Goal: Information Seeking & Learning: Learn about a topic

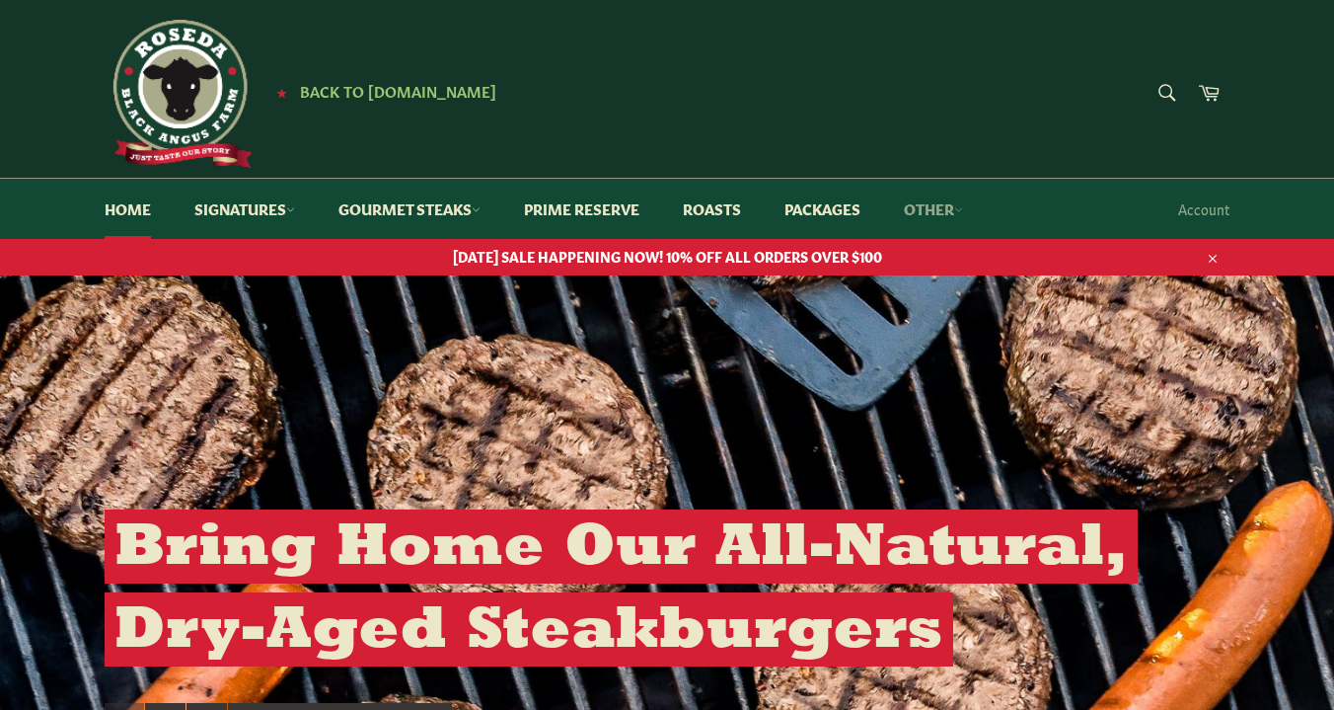
click at [955, 212] on link "Other" at bounding box center [933, 209] width 99 height 60
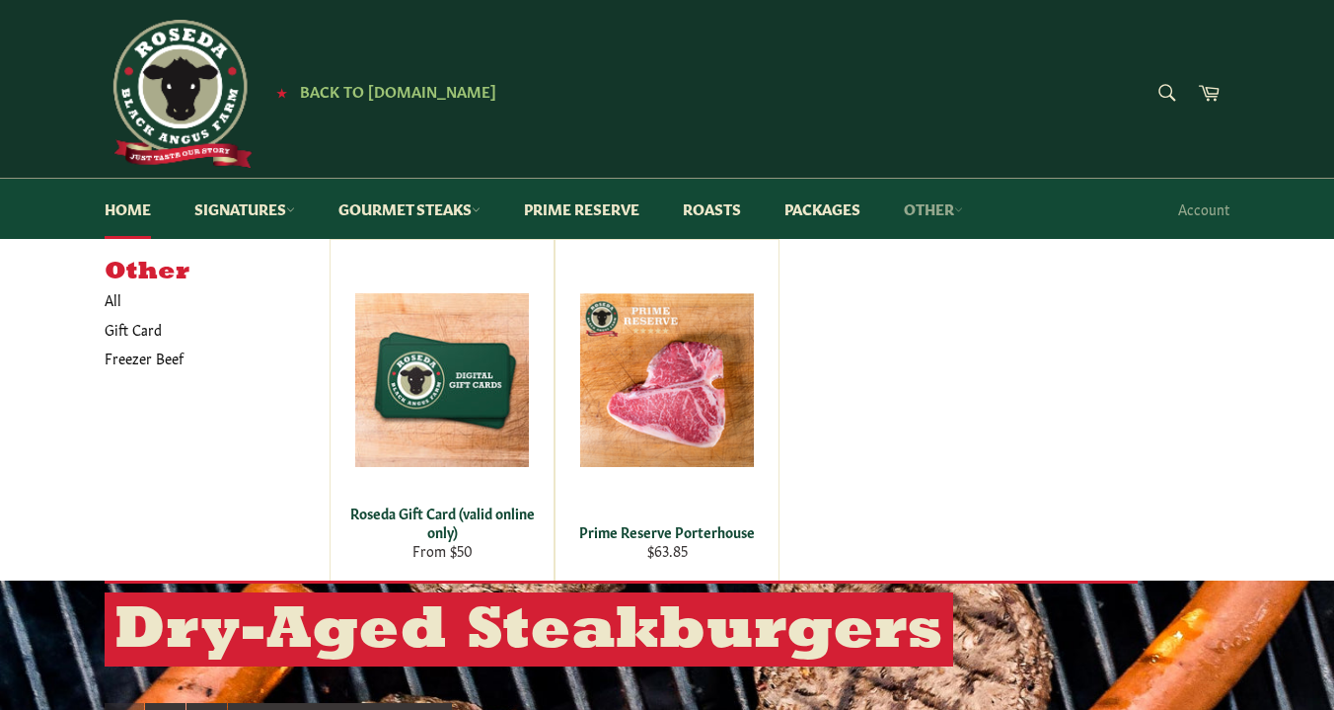
click at [955, 212] on link "Other" at bounding box center [933, 209] width 99 height 60
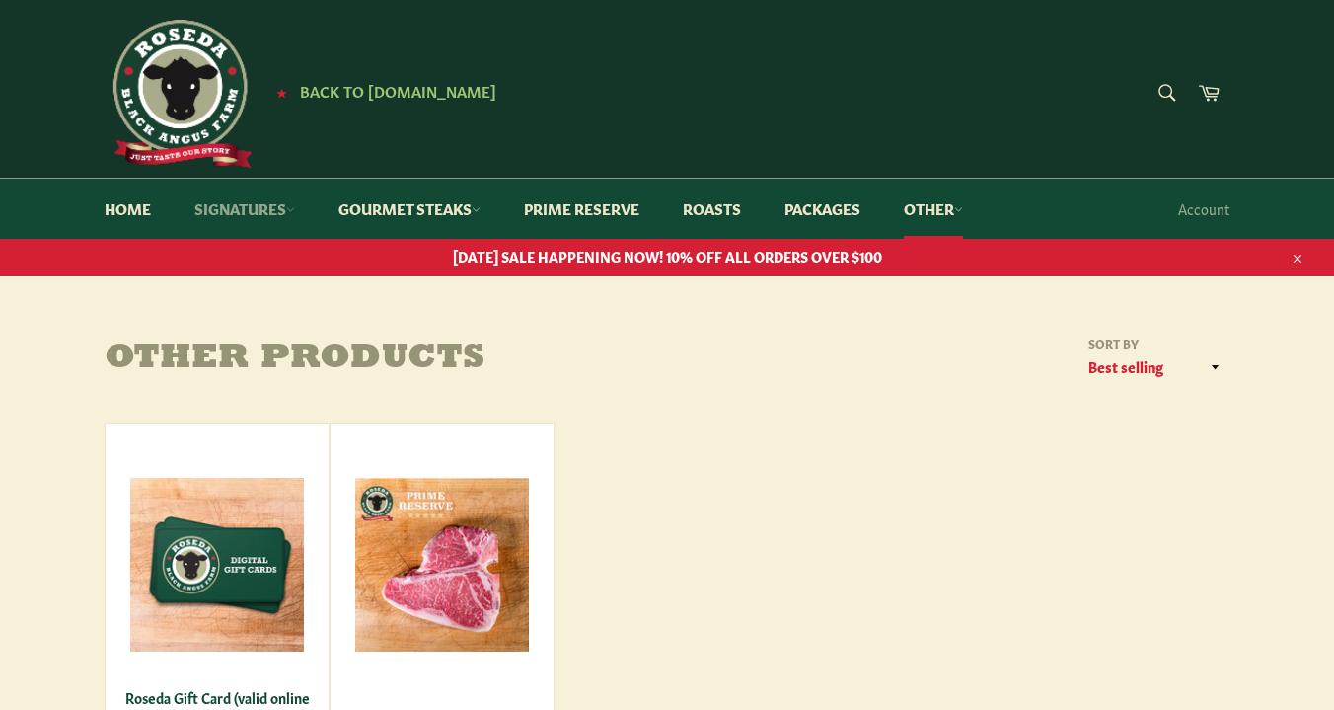
click at [263, 206] on link "Signatures" at bounding box center [245, 209] width 140 height 60
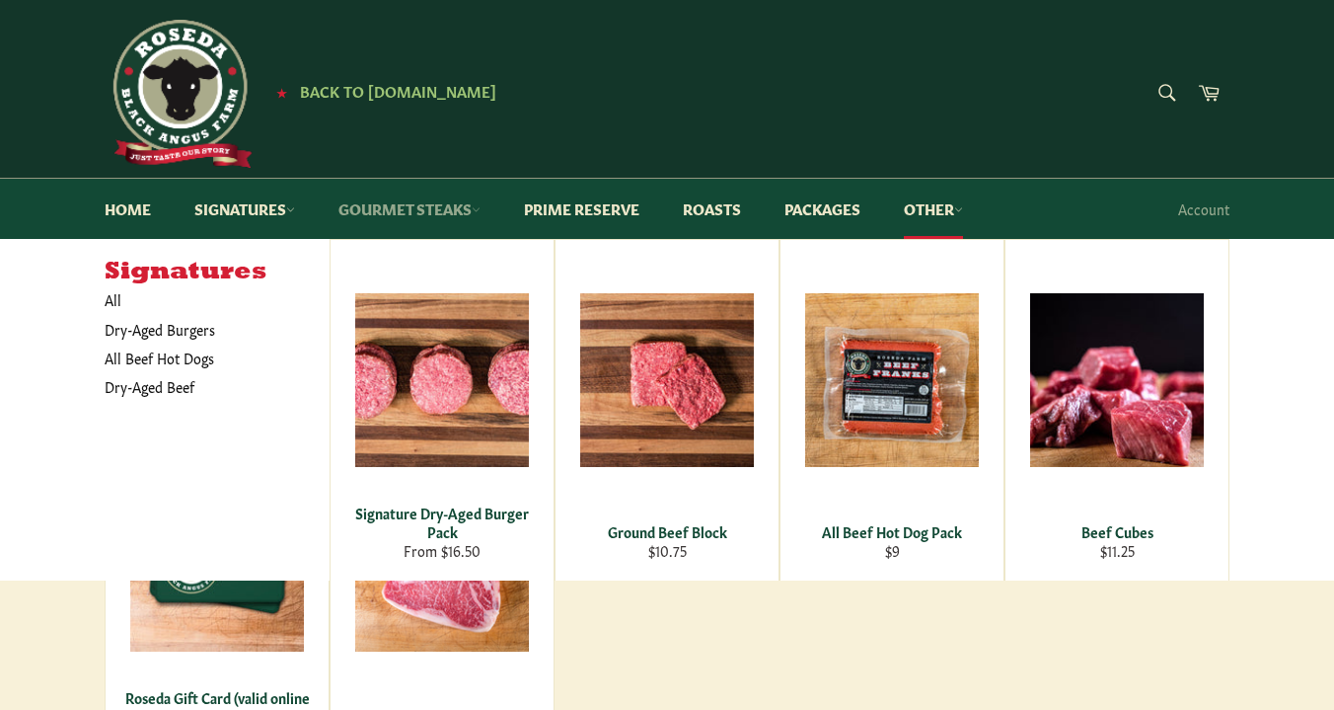
click at [408, 209] on link "Gourmet Steaks" at bounding box center [410, 209] width 182 height 60
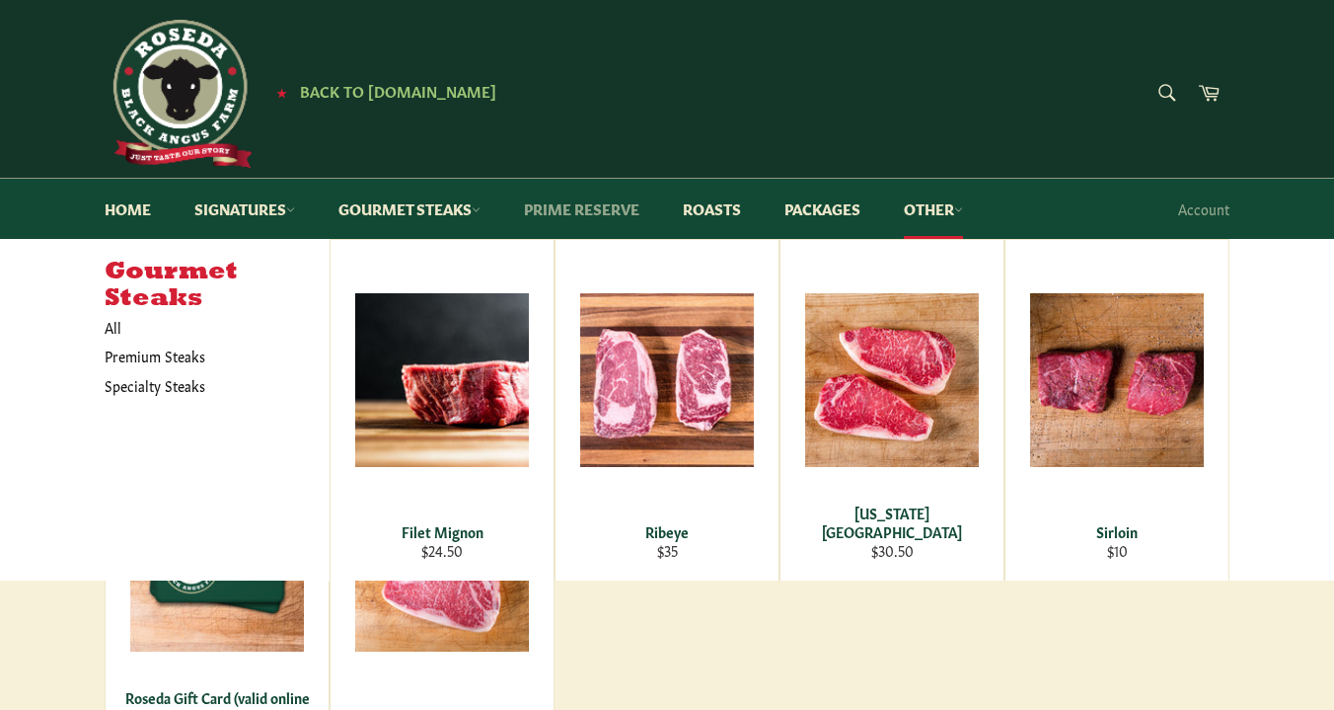
click at [581, 210] on link "Prime Reserve" at bounding box center [581, 209] width 155 height 60
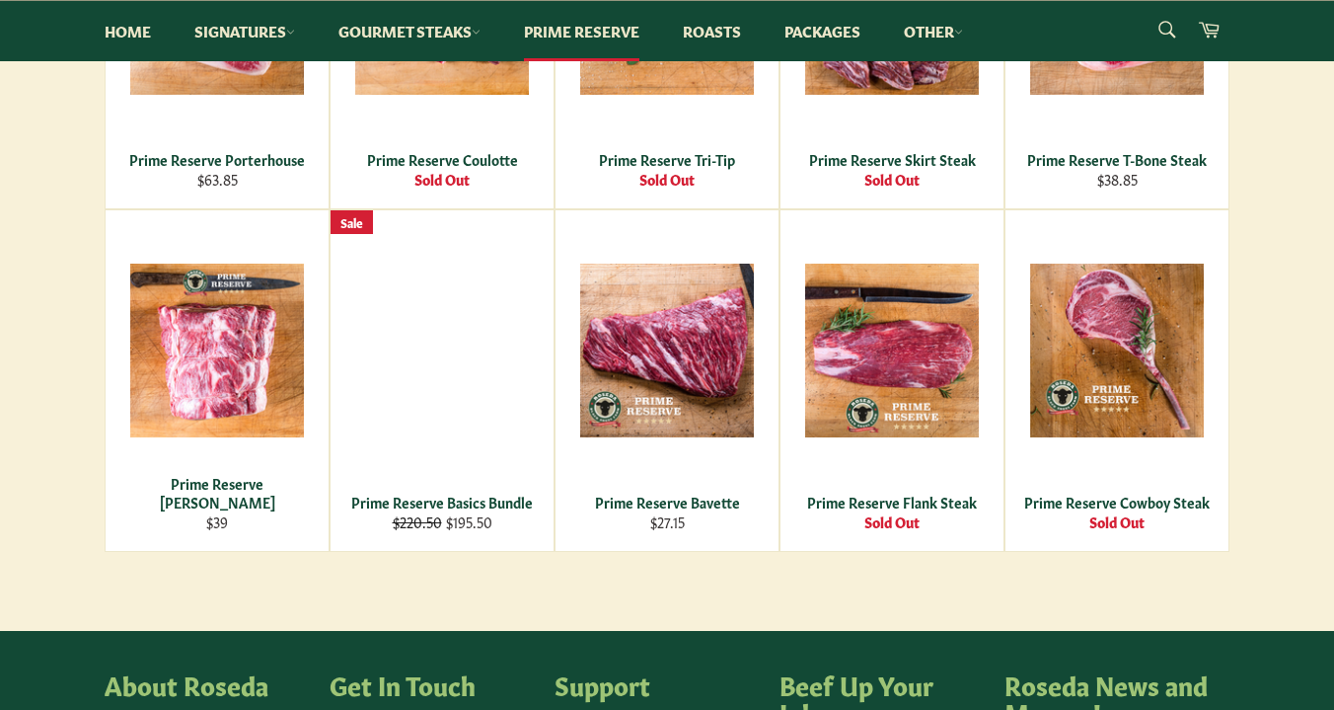
scroll to position [967, 0]
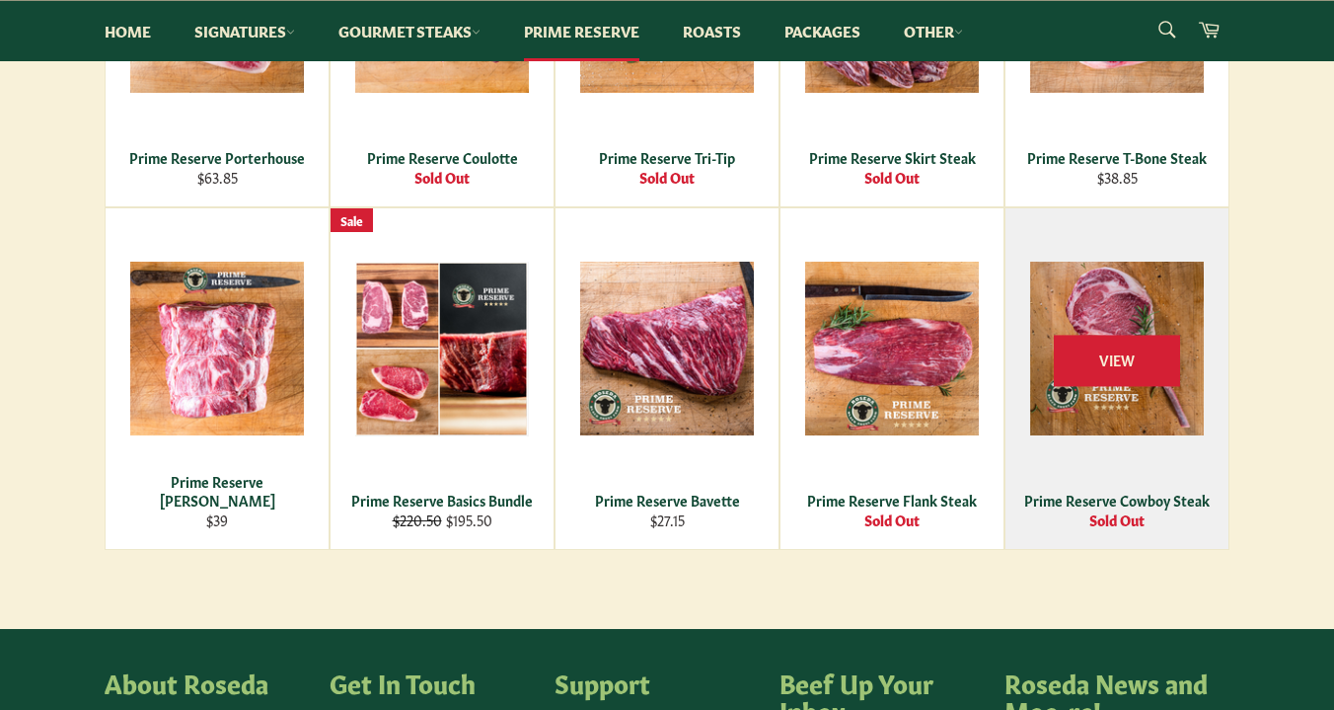
click at [1118, 304] on div "View" at bounding box center [1117, 378] width 223 height 341
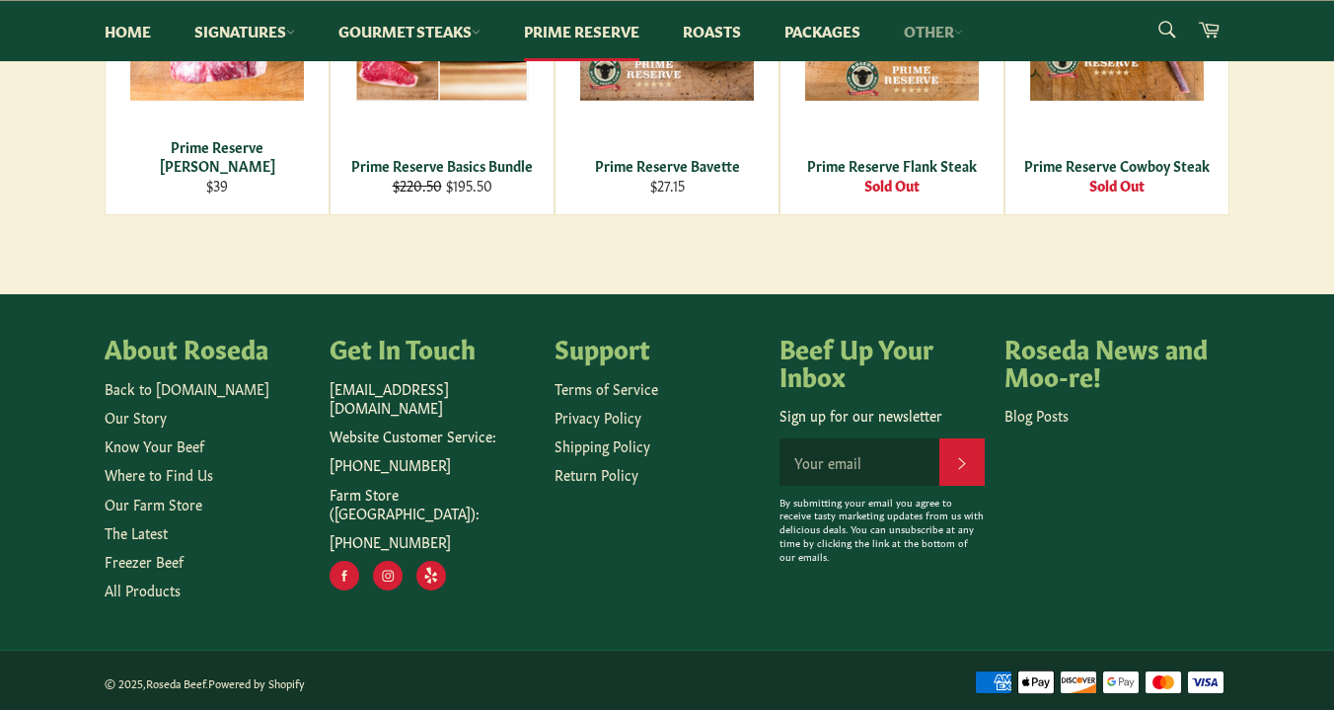
scroll to position [1301, 0]
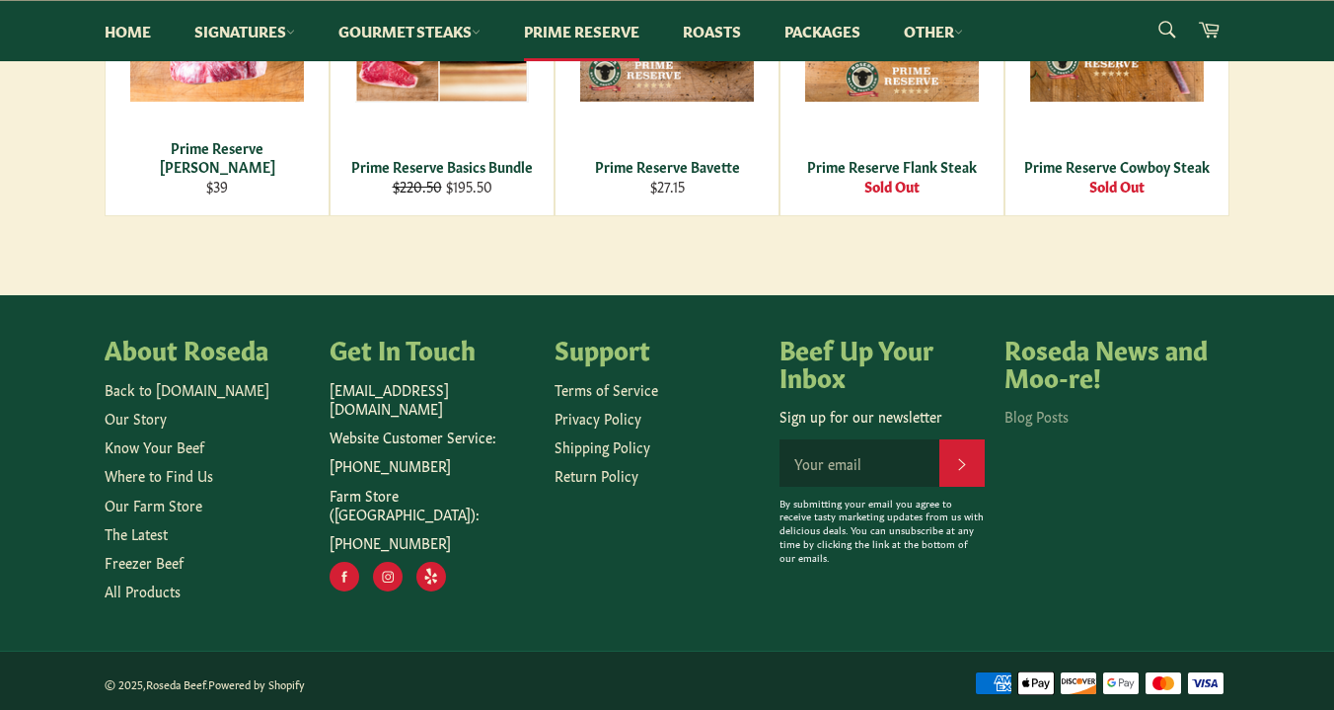
click at [1041, 413] on link "Blog Posts" at bounding box center [1037, 416] width 64 height 20
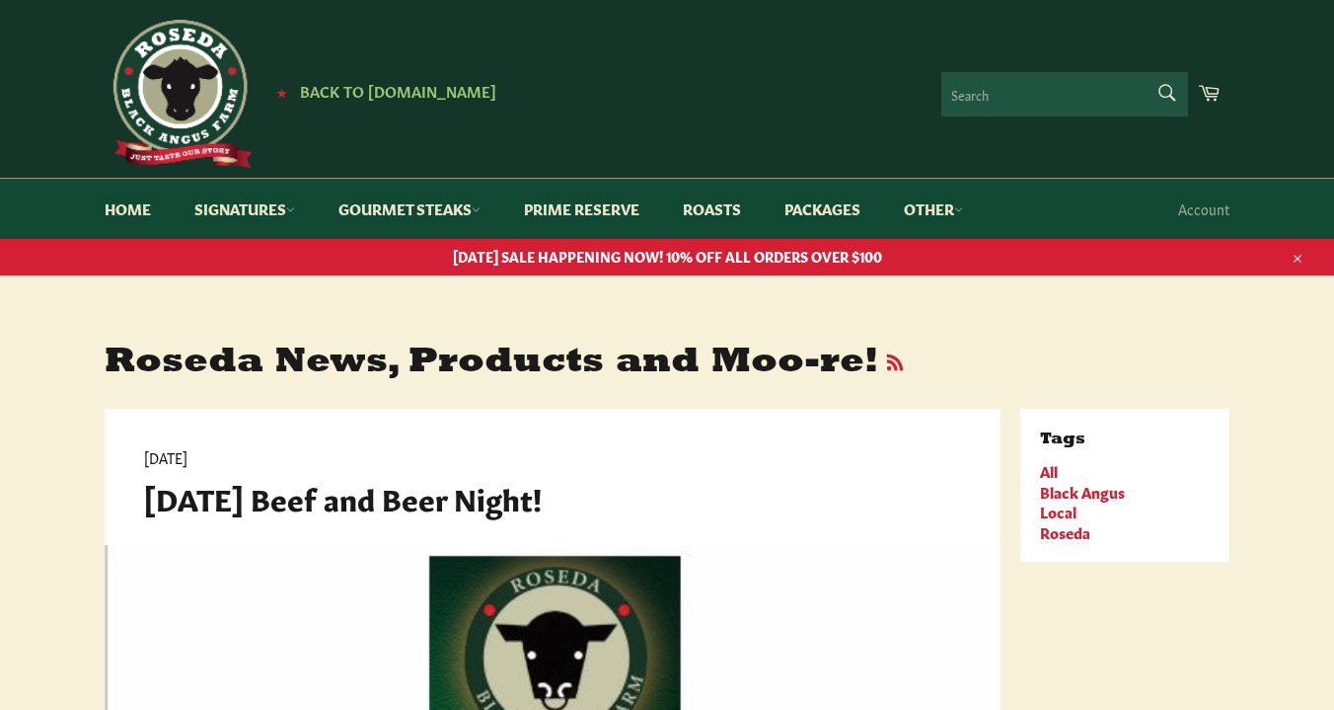
click at [1169, 89] on form "Search Search" at bounding box center [1065, 94] width 247 height 44
type input "recipes"
click at [1166, 92] on button "Search" at bounding box center [1166, 92] width 44 height 41
